Goal: Ask a question: Seek information or help from site administrators or community

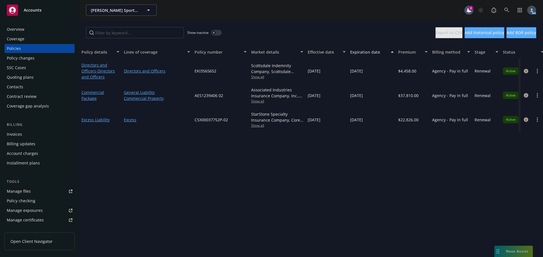
click at [507, 252] on span "Nova Assist" at bounding box center [517, 251] width 22 height 5
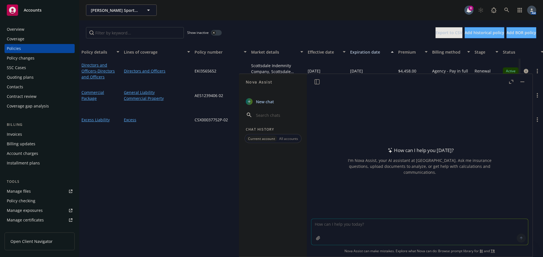
click at [356, 224] on textarea at bounding box center [419, 232] width 216 height 26
type textarea "What is an MPN network"
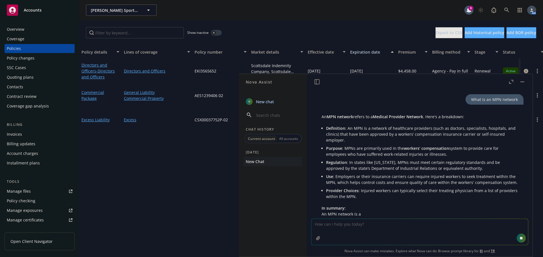
click at [523, 83] on button "button" at bounding box center [522, 82] width 7 height 7
